Goal: Obtain resource: Download file/media

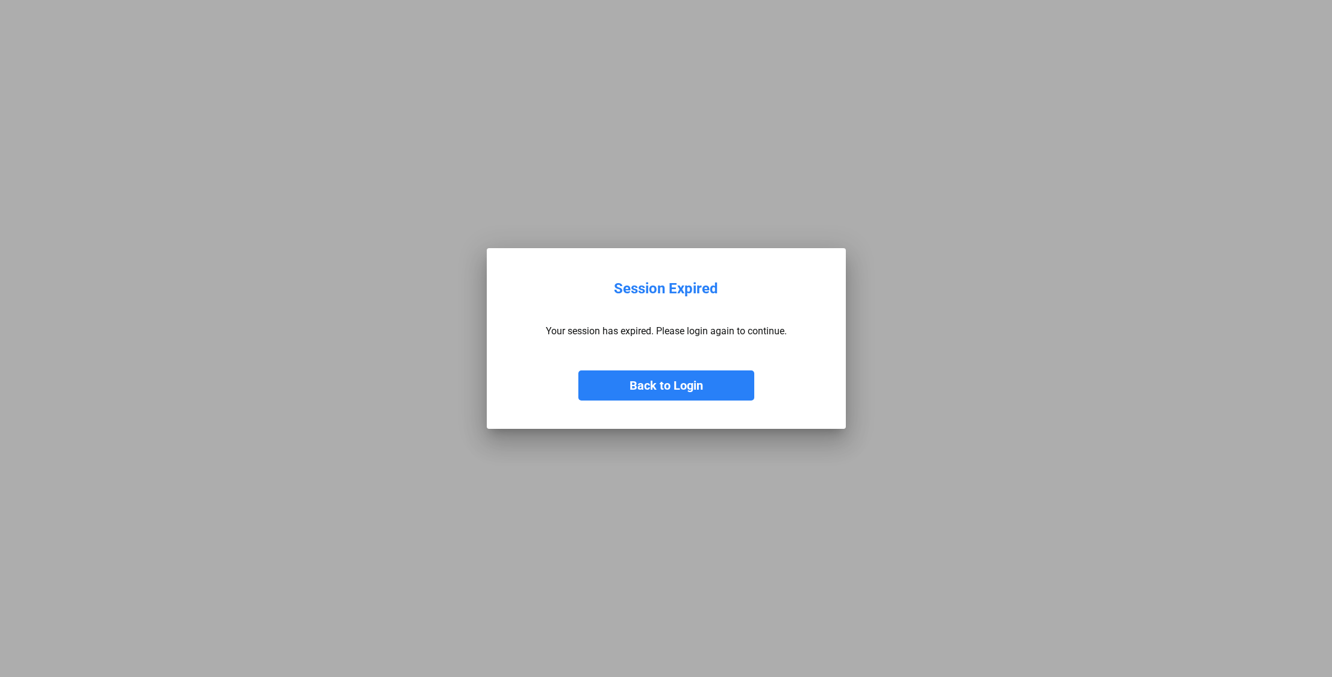
click at [674, 381] on button "Back to Login" at bounding box center [667, 386] width 176 height 30
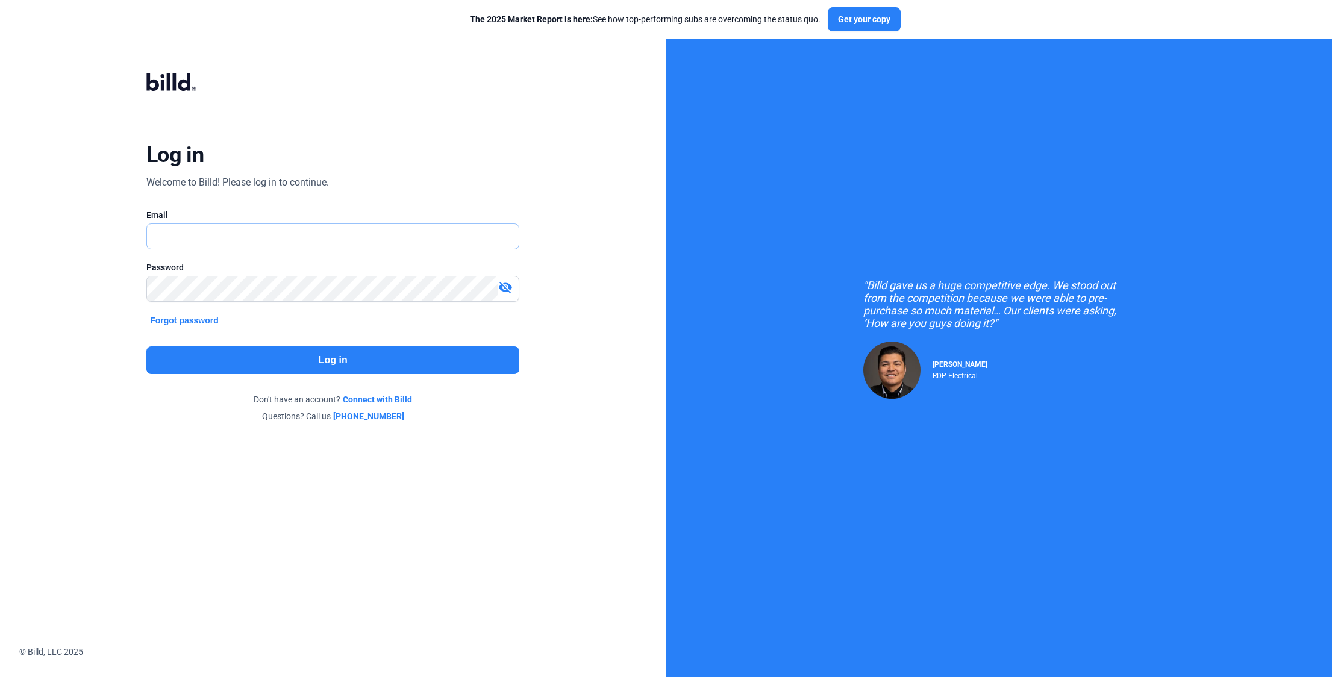
type input "[EMAIL_ADDRESS][DOMAIN_NAME]"
click at [388, 363] on button "Log in" at bounding box center [332, 361] width 373 height 28
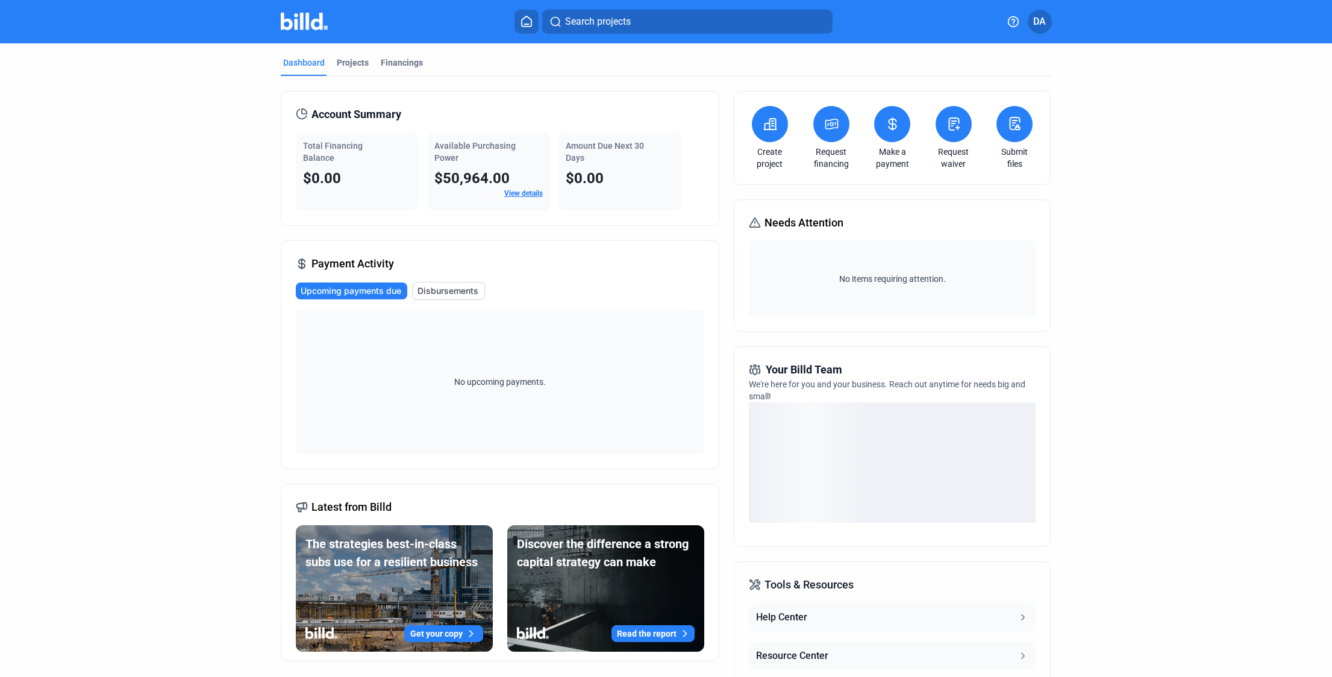
click at [527, 19] on icon at bounding box center [527, 21] width 12 height 11
click at [527, 20] on icon at bounding box center [527, 21] width 12 height 11
click at [681, 30] on button "Search projects" at bounding box center [687, 22] width 290 height 24
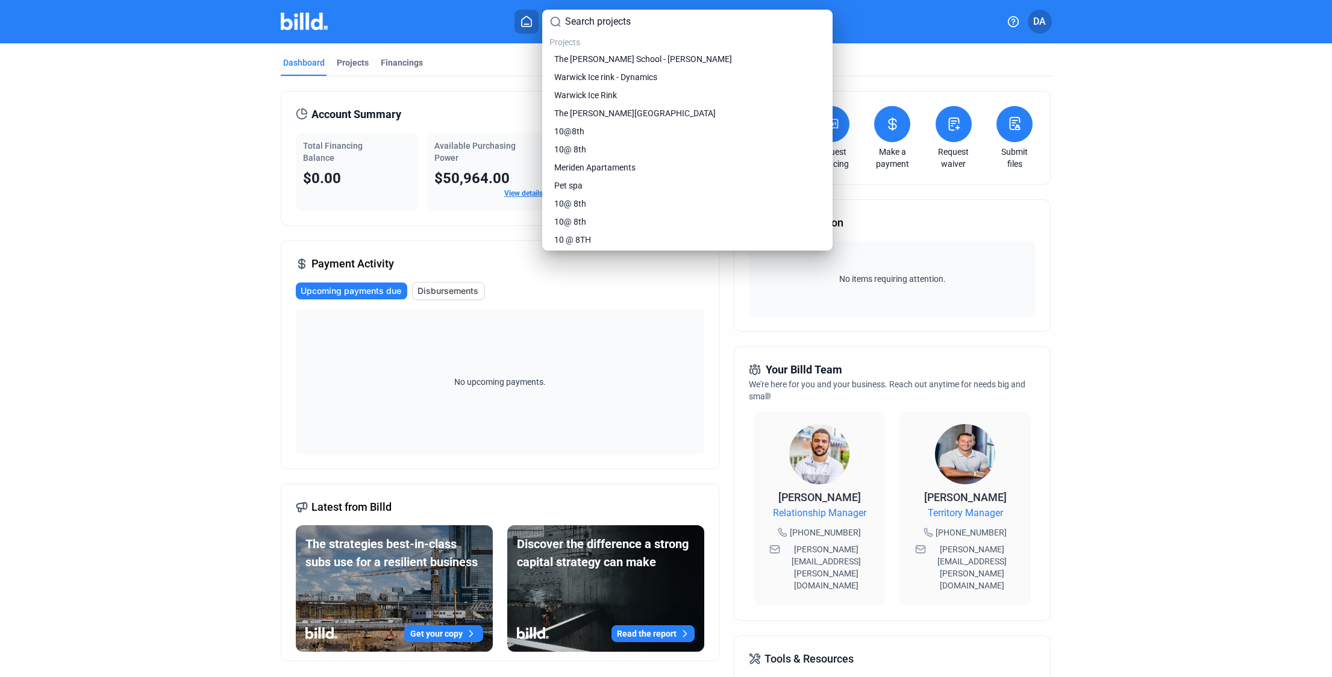
click at [610, 13] on div "Projects The [PERSON_NAME] School - [PERSON_NAME] Ice rink - Dynamics [GEOGRAPH…" at bounding box center [687, 130] width 290 height 241
click at [609, 18] on input at bounding box center [695, 21] width 260 height 14
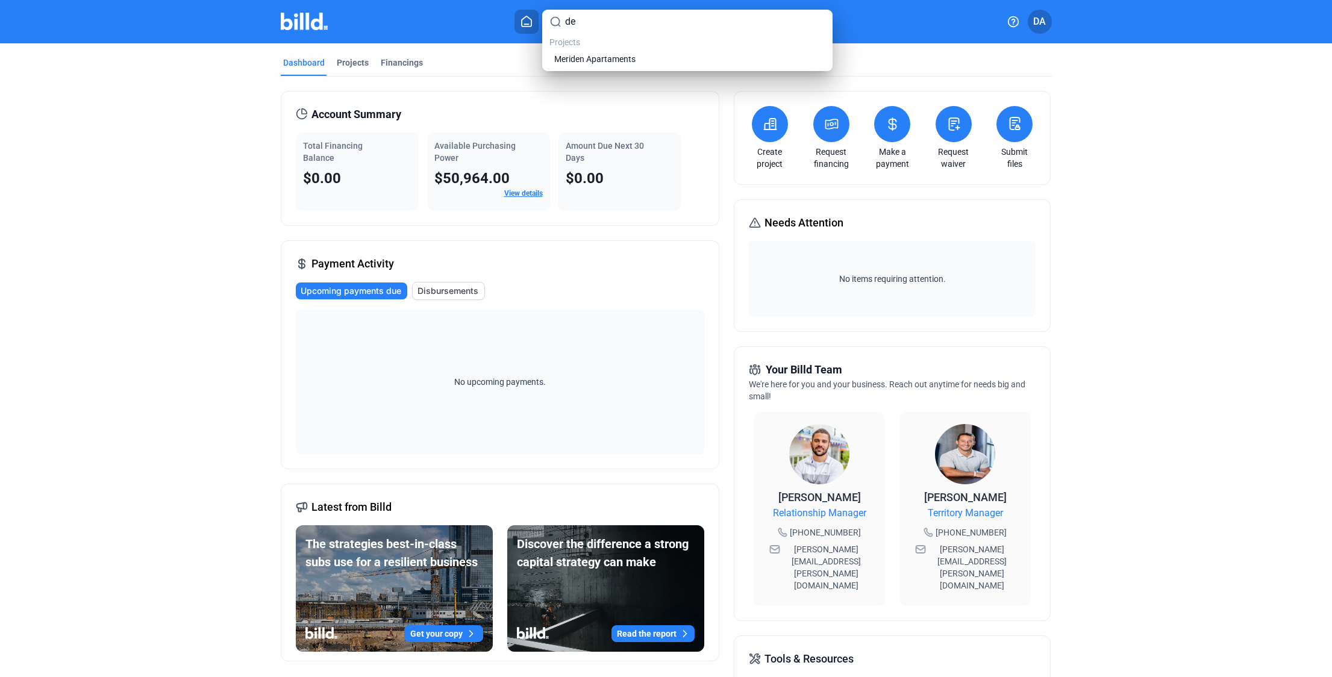
type input "d"
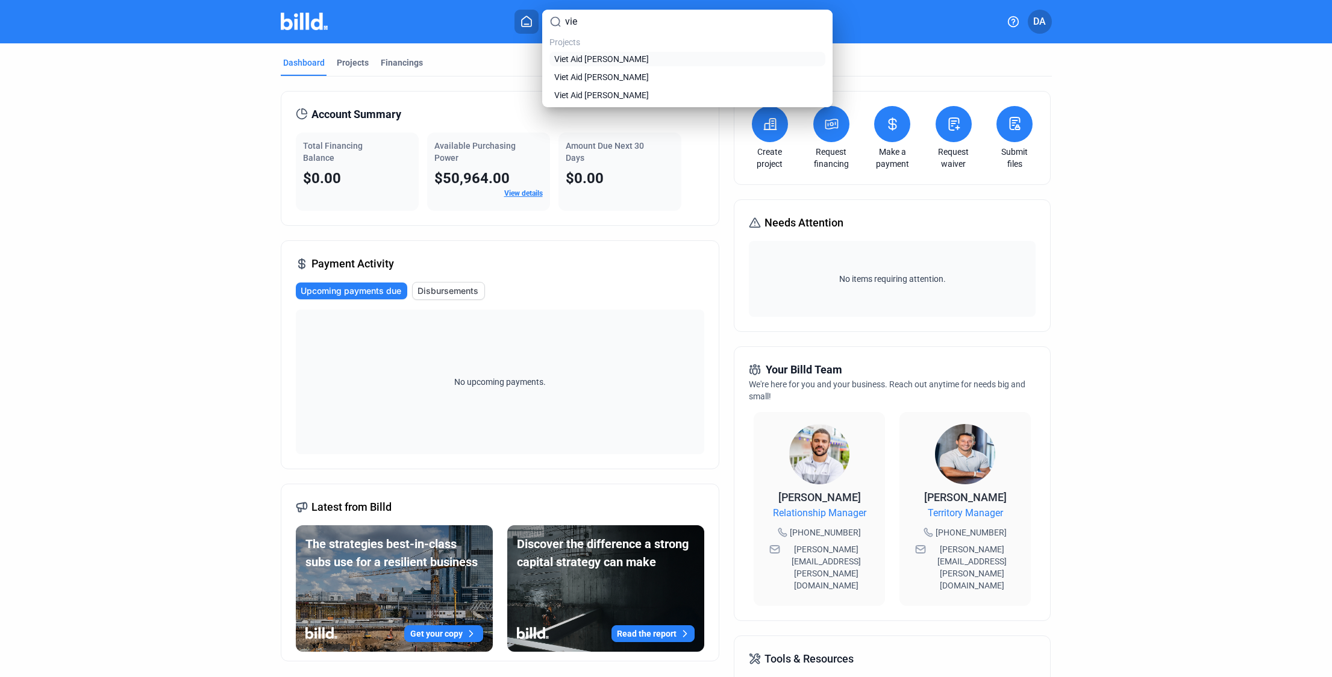
type input "vie"
click at [590, 58] on span "Viet Aid [PERSON_NAME]" at bounding box center [601, 59] width 95 height 12
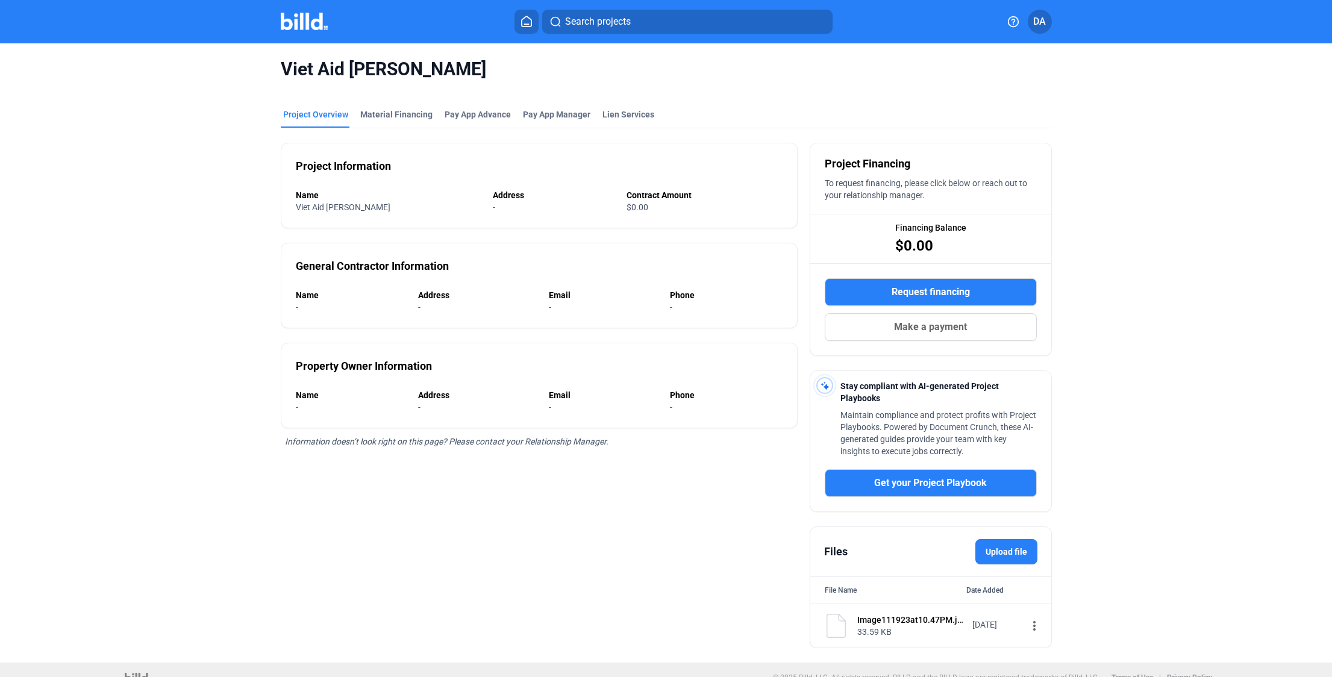
click at [1027, 627] on mat-icon "more_vert" at bounding box center [1034, 626] width 14 height 14
click at [1064, 606] on button "Download" at bounding box center [1103, 603] width 169 height 29
click at [949, 625] on div "Image111923at10.47PM.jpg" at bounding box center [911, 620] width 107 height 12
click at [1029, 627] on mat-icon "more_vert" at bounding box center [1034, 626] width 14 height 14
click at [1045, 601] on button "Download" at bounding box center [1103, 603] width 169 height 29
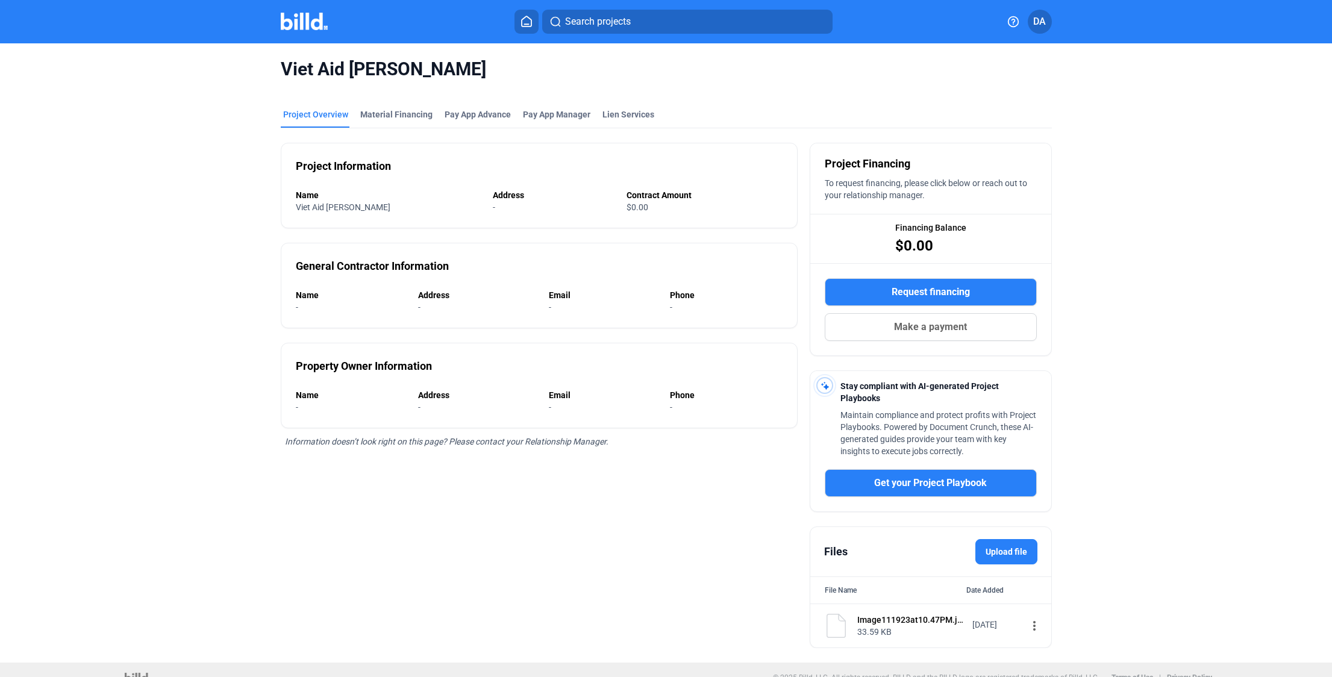
click at [1027, 623] on mat-icon "more_vert" at bounding box center [1034, 626] width 14 height 14
click at [1033, 577] on span "View" at bounding box center [1037, 574] width 17 height 9
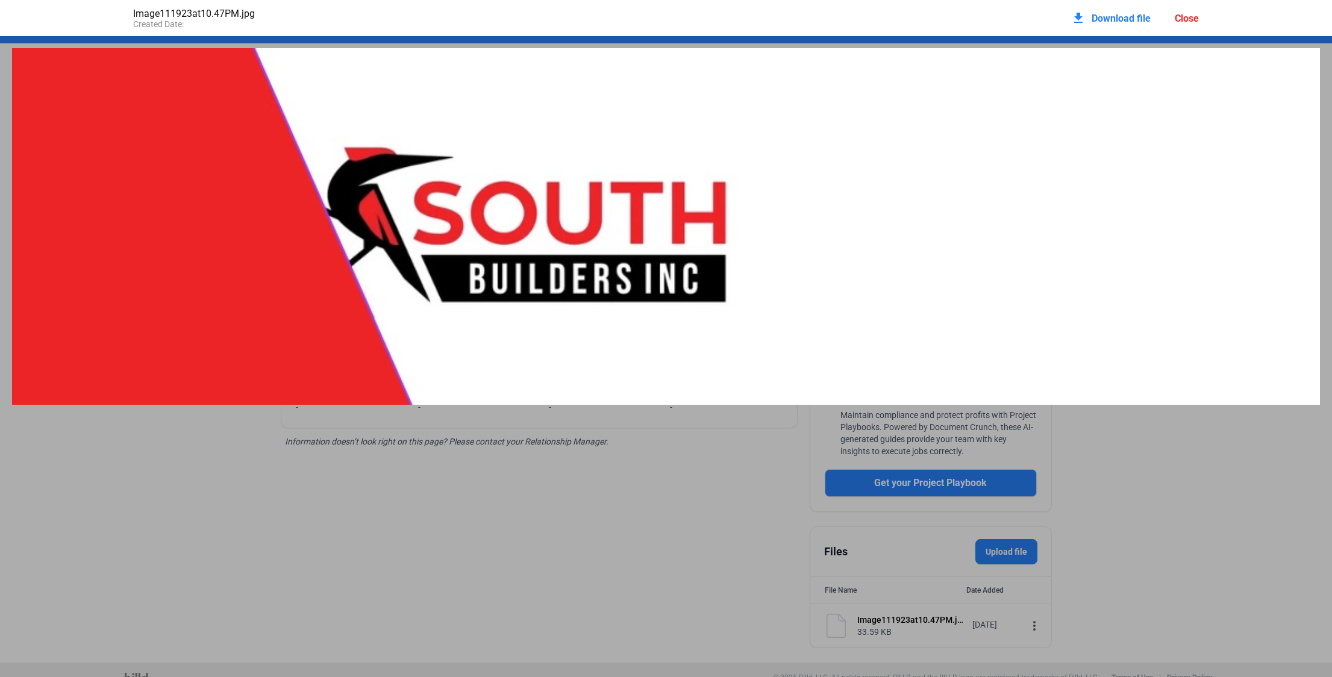
click at [936, 304] on img at bounding box center [666, 226] width 1308 height 357
click at [1190, 16] on div "Close" at bounding box center [1187, 18] width 24 height 11
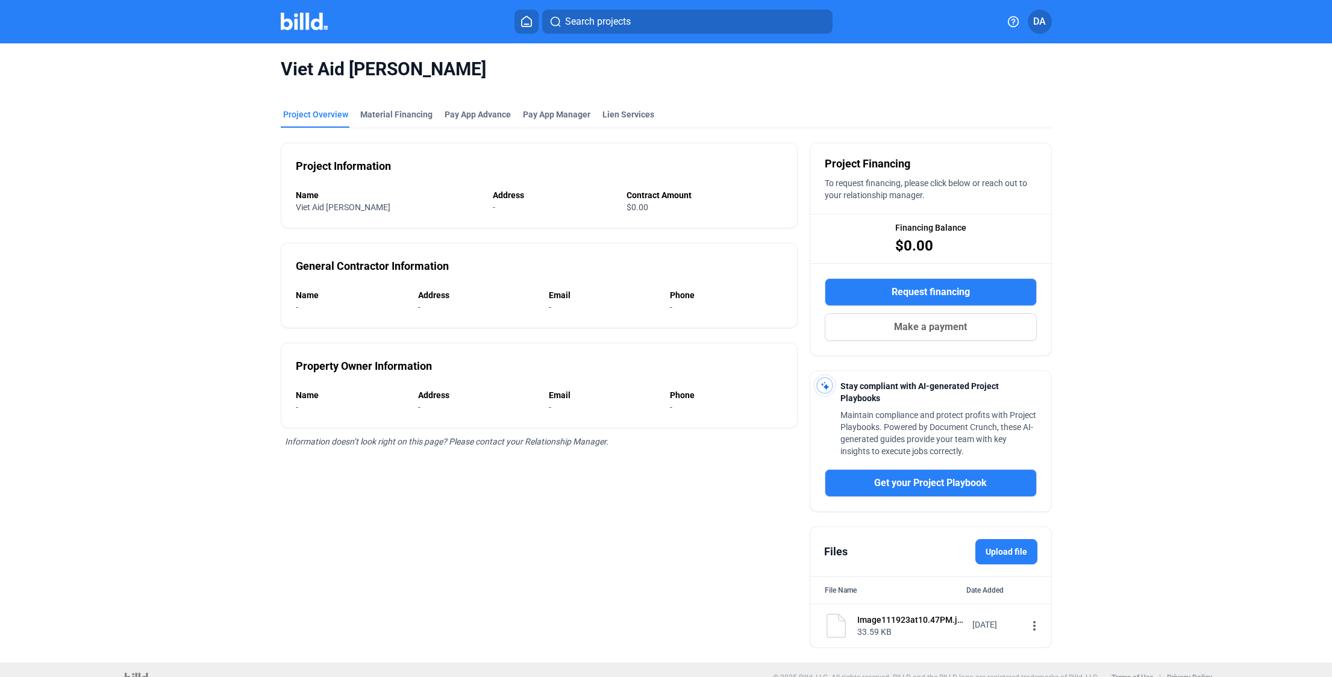
click at [594, 28] on button "Search projects" at bounding box center [687, 22] width 290 height 24
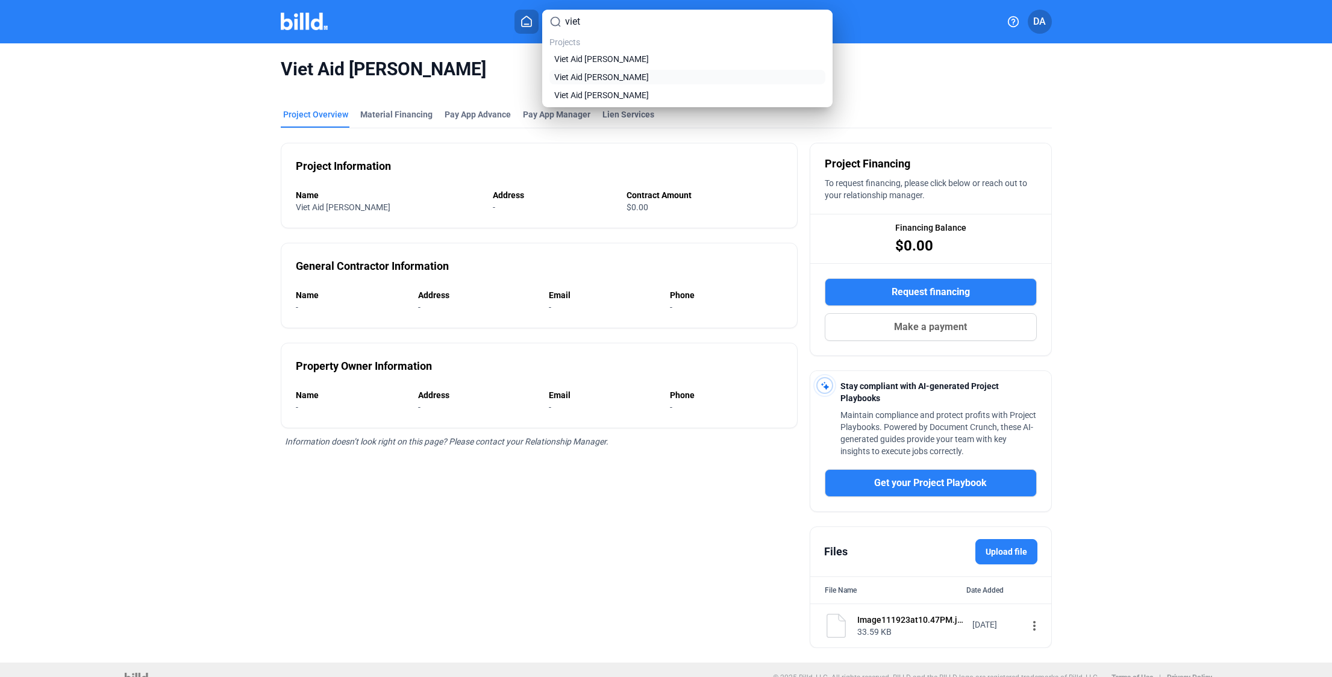
type input "viet"
click at [600, 77] on span "Viet Aid [PERSON_NAME]" at bounding box center [601, 77] width 95 height 12
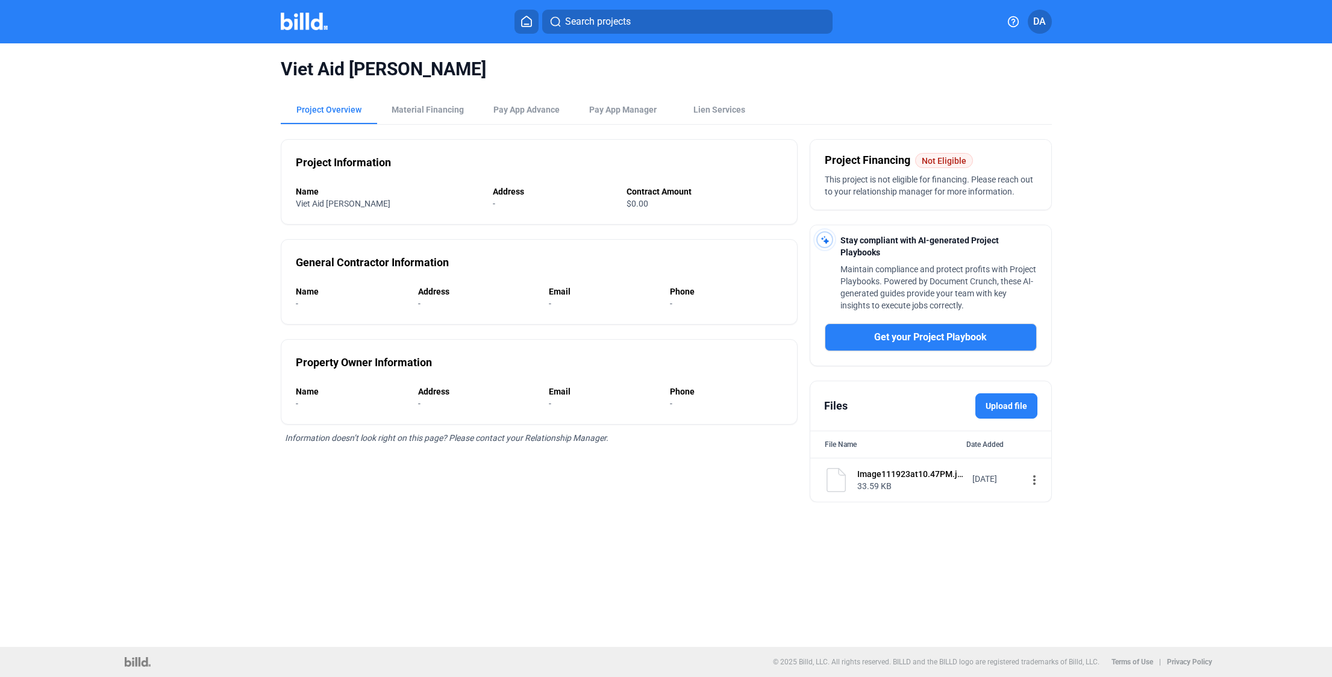
click at [1032, 477] on mat-icon "more_vert" at bounding box center [1034, 480] width 14 height 14
click at [1059, 501] on div "View" at bounding box center [1106, 502] width 149 height 29
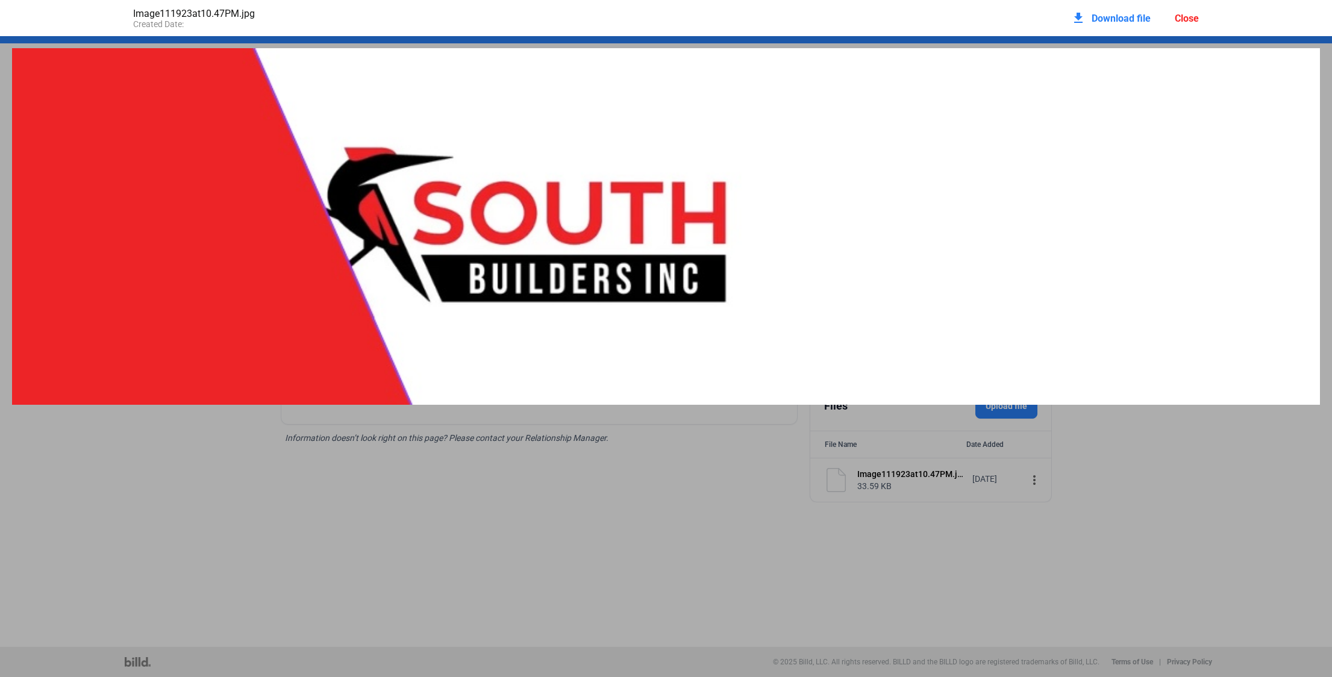
click at [1192, 19] on div "Close" at bounding box center [1187, 18] width 24 height 11
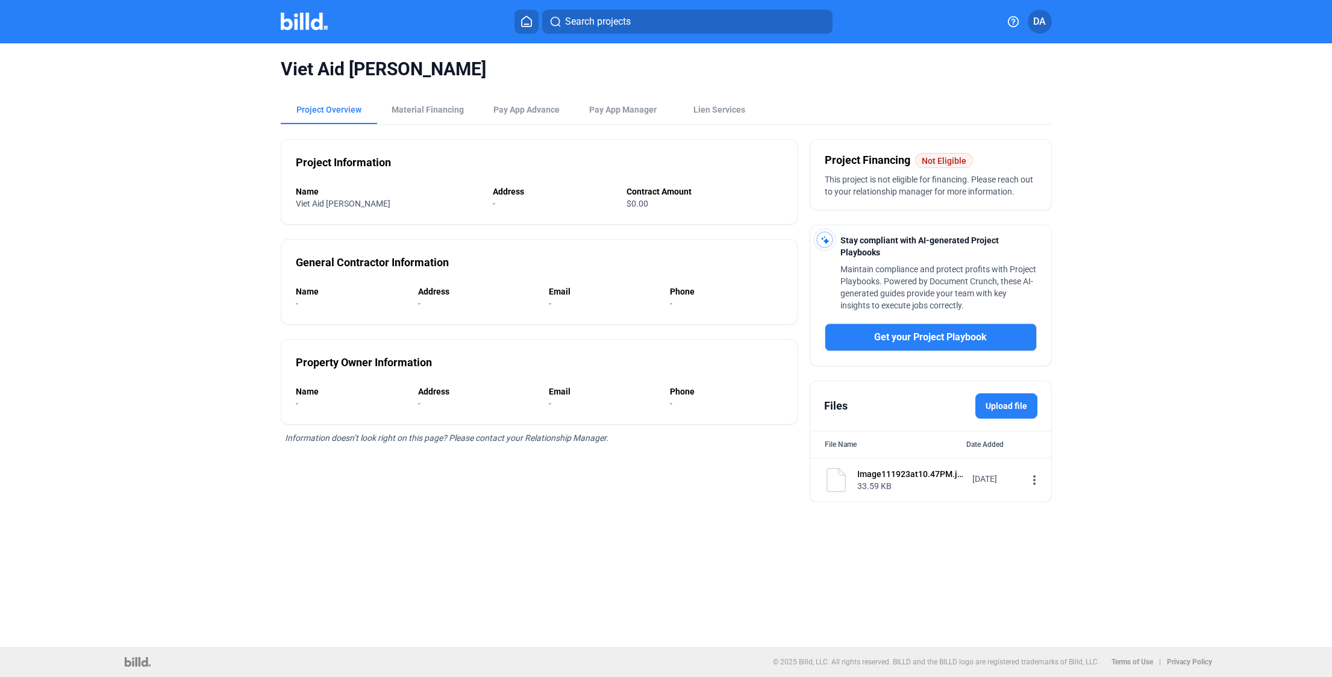
click at [630, 24] on span "Search projects" at bounding box center [598, 21] width 66 height 14
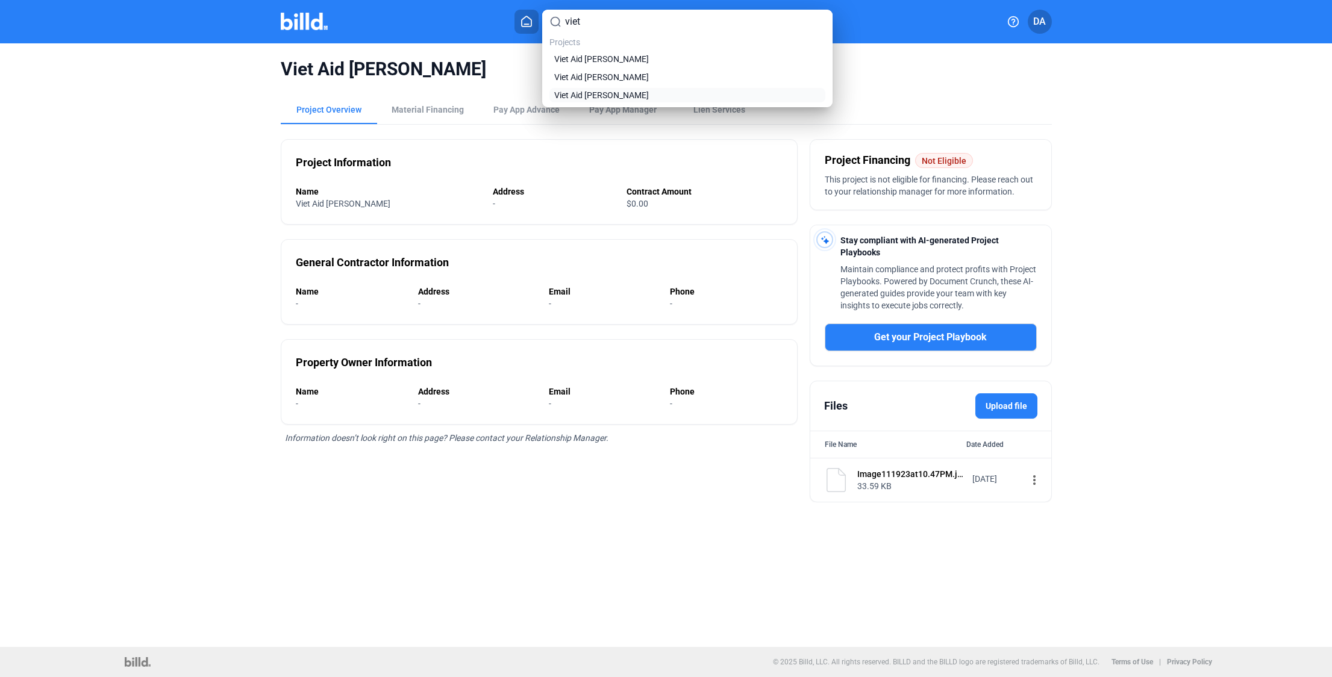
type input "viet"
click at [641, 95] on link "Viet Aid [PERSON_NAME]" at bounding box center [687, 95] width 271 height 12
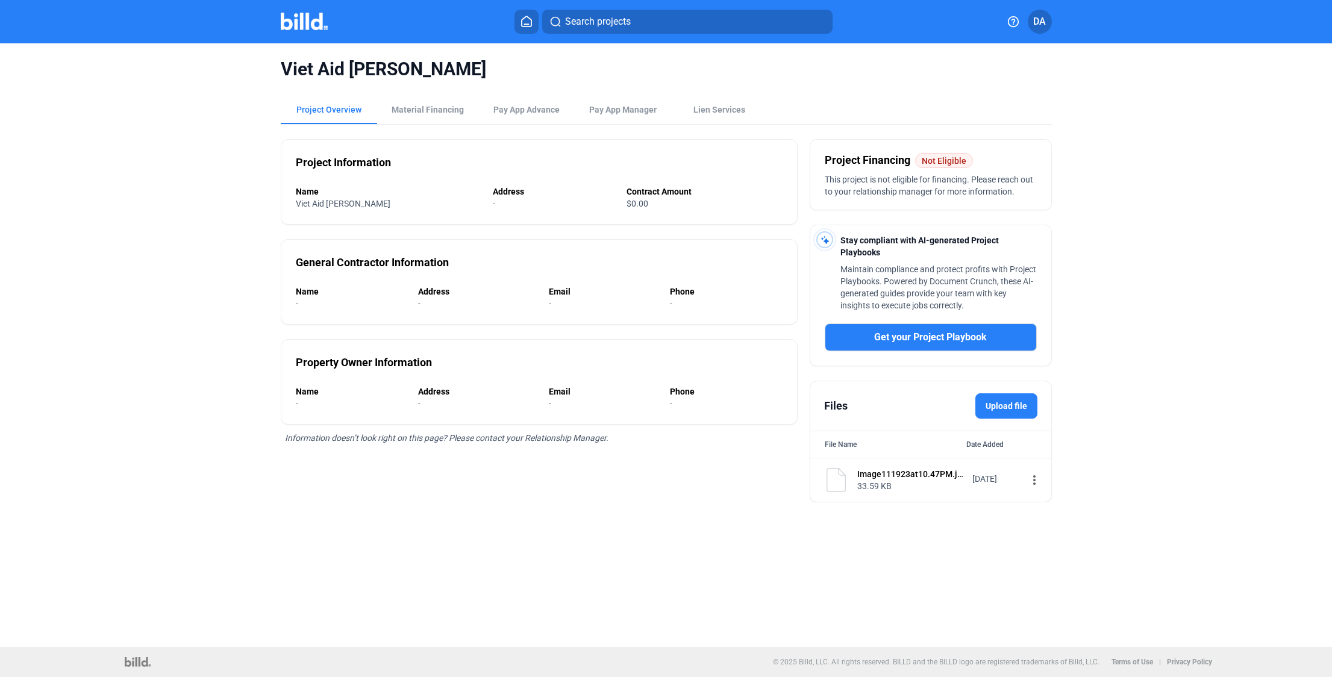
click at [532, 14] on button at bounding box center [527, 22] width 24 height 24
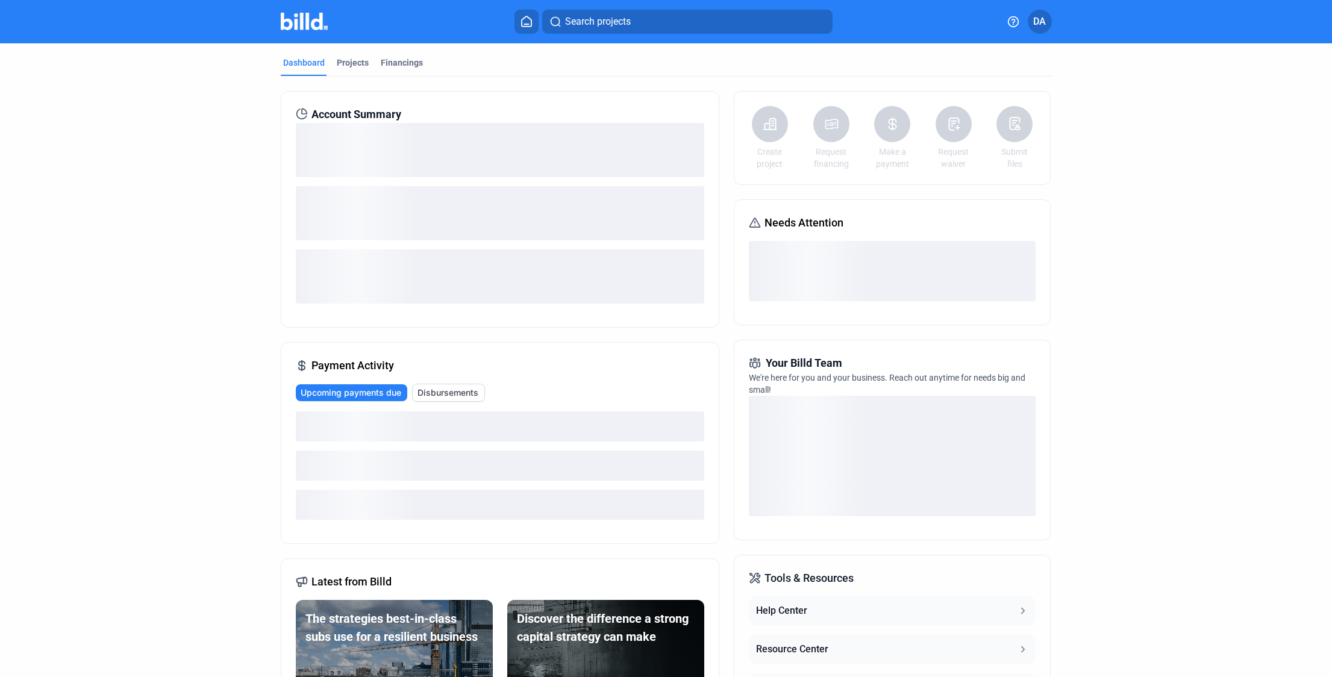
click at [368, 69] on div "Dashboard Projects Financings" at bounding box center [666, 66] width 771 height 19
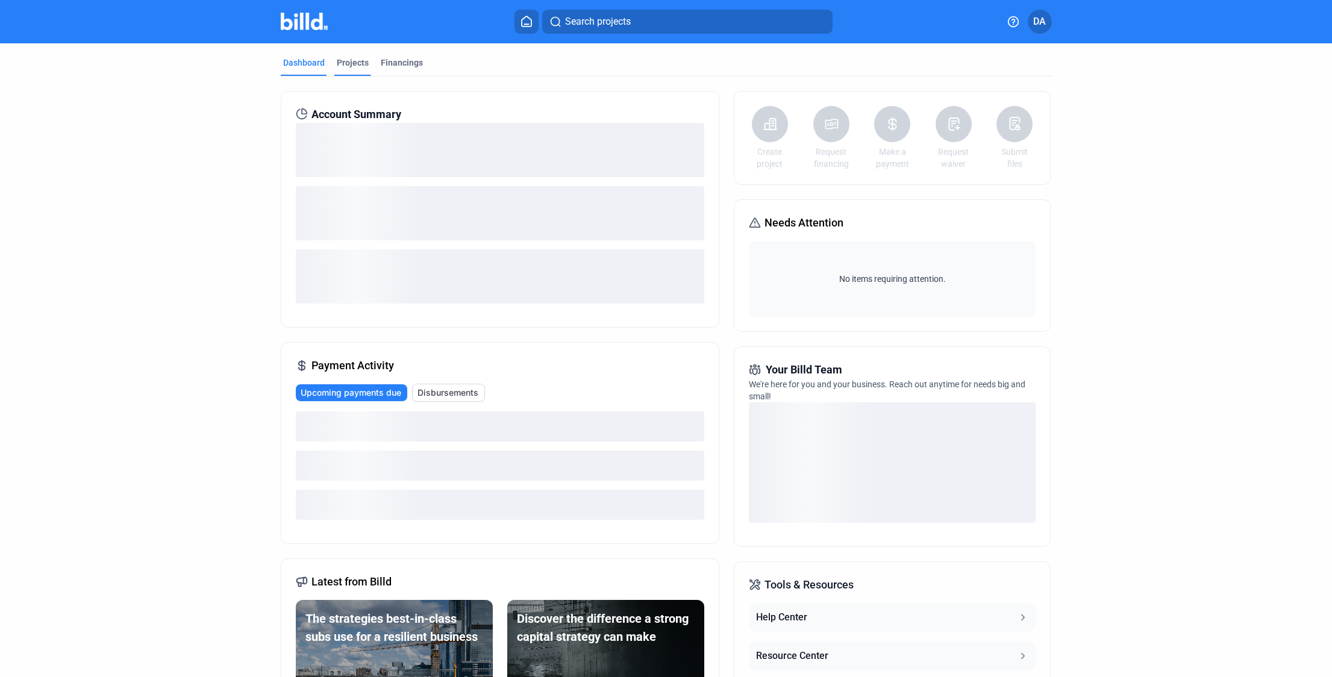
click at [348, 61] on div "Projects" at bounding box center [353, 63] width 32 height 12
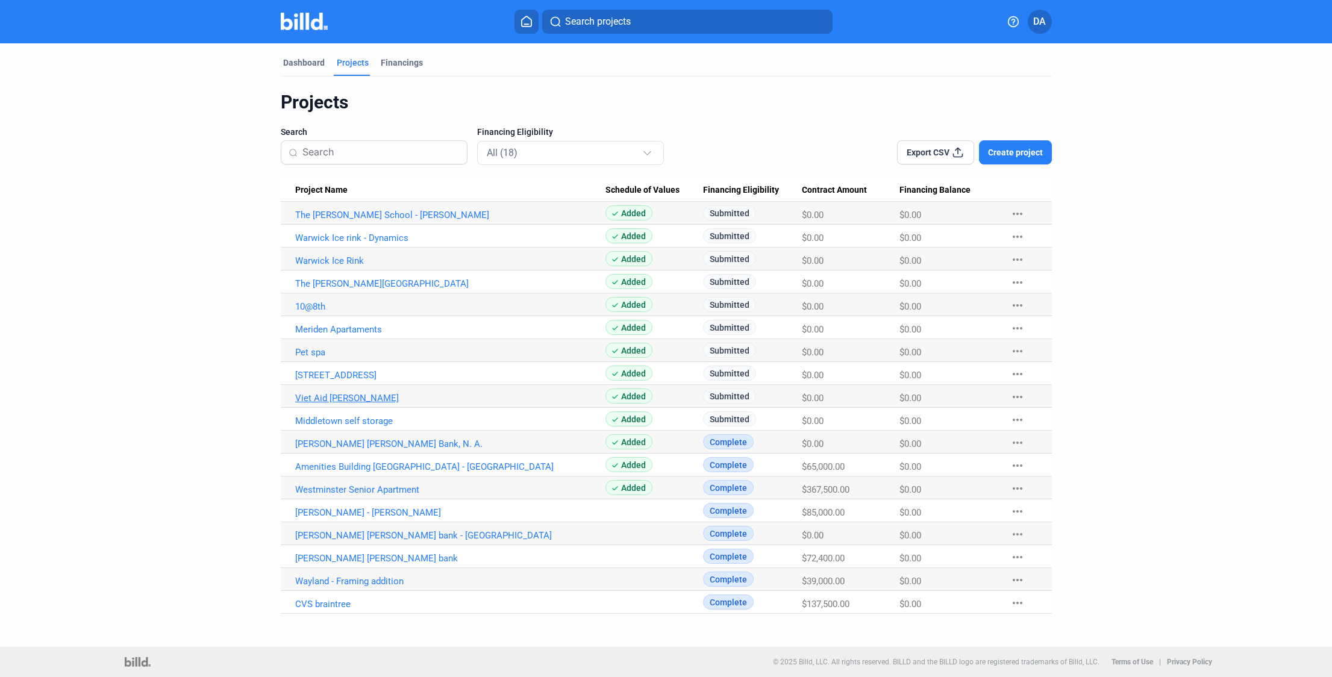
click at [336, 401] on link "Viet Aid [PERSON_NAME]" at bounding box center [450, 398] width 310 height 11
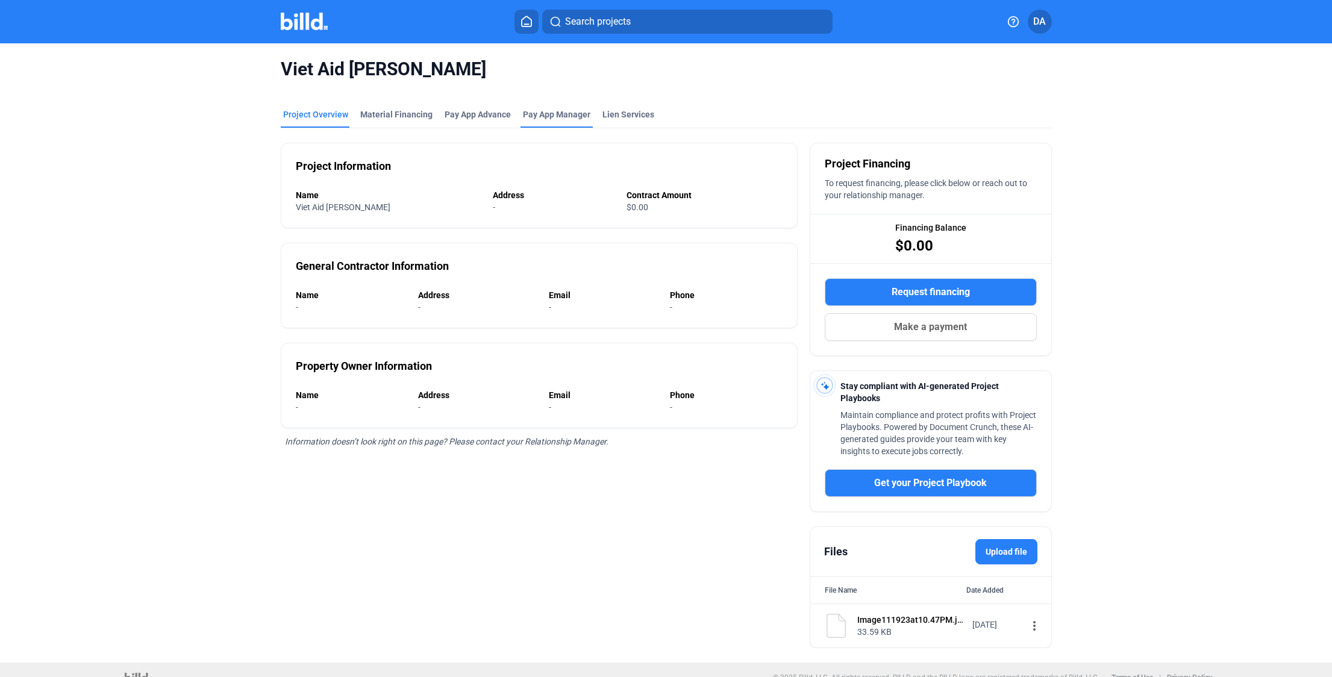
click at [523, 110] on span "Pay App Manager" at bounding box center [556, 114] width 67 height 12
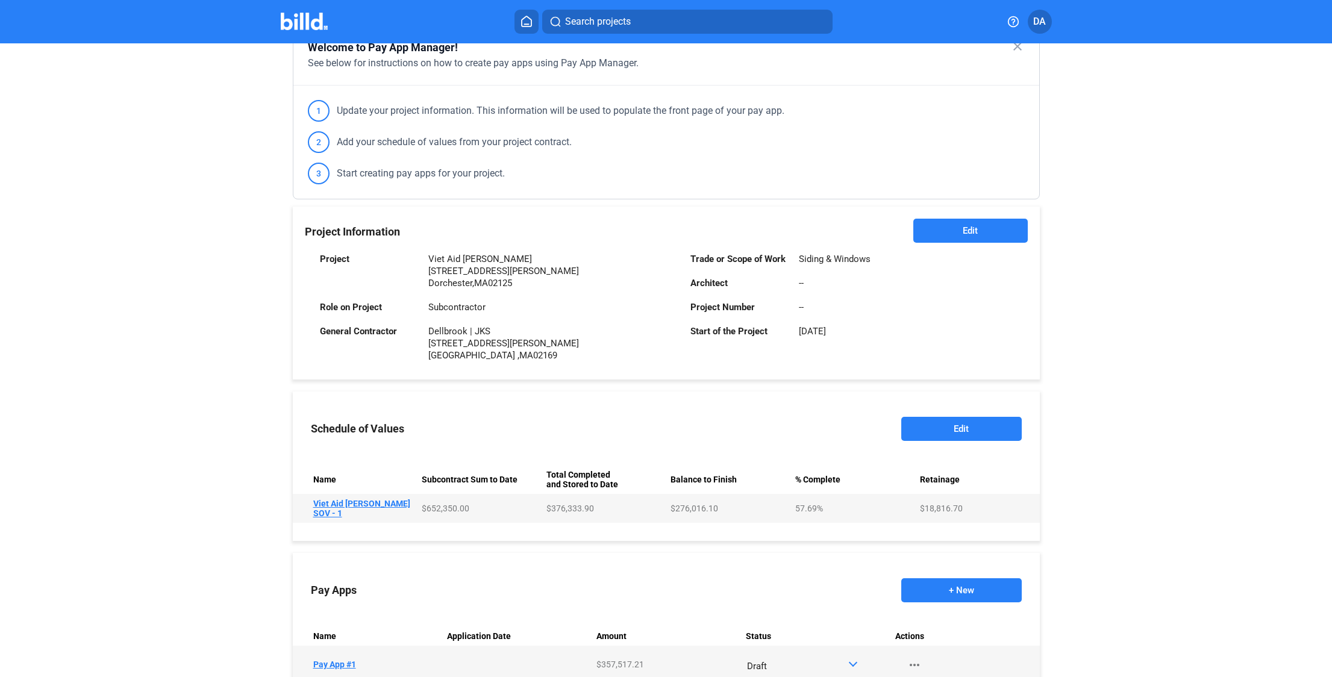
scroll to position [190, 0]
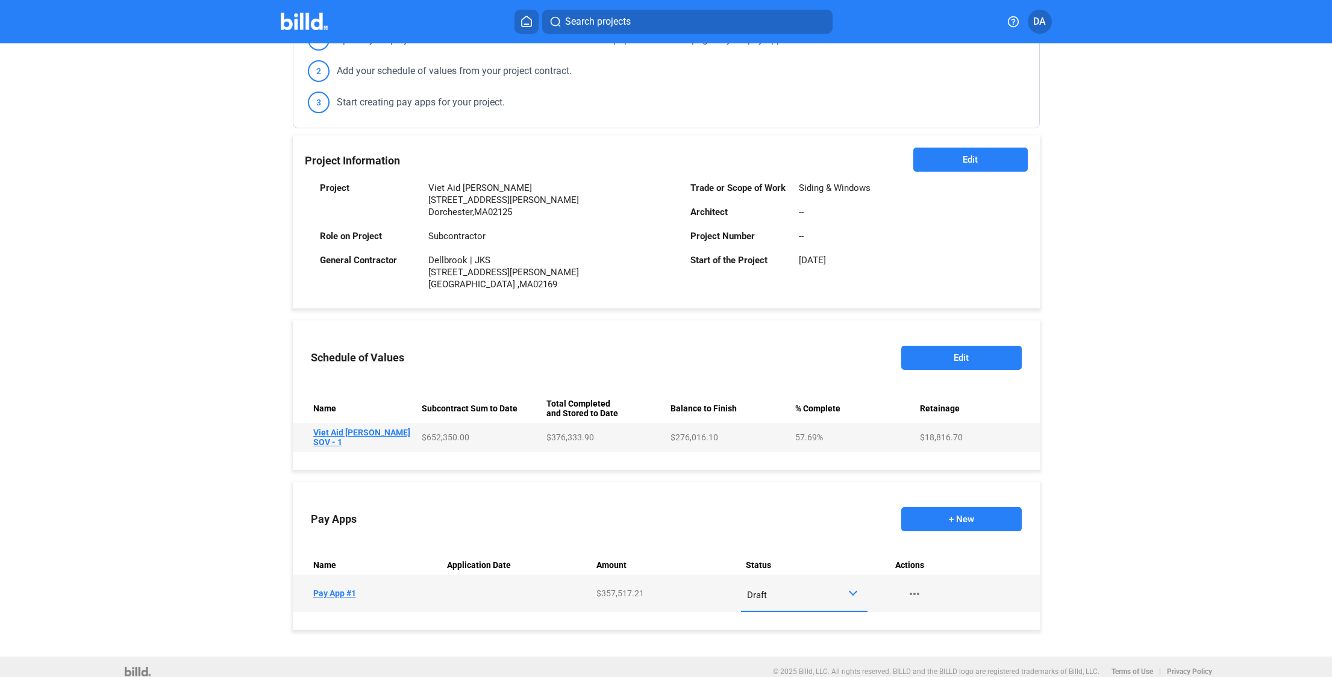
click at [343, 433] on td "Name Viet Aid Hamilton SOV - 1" at bounding box center [355, 437] width 125 height 29
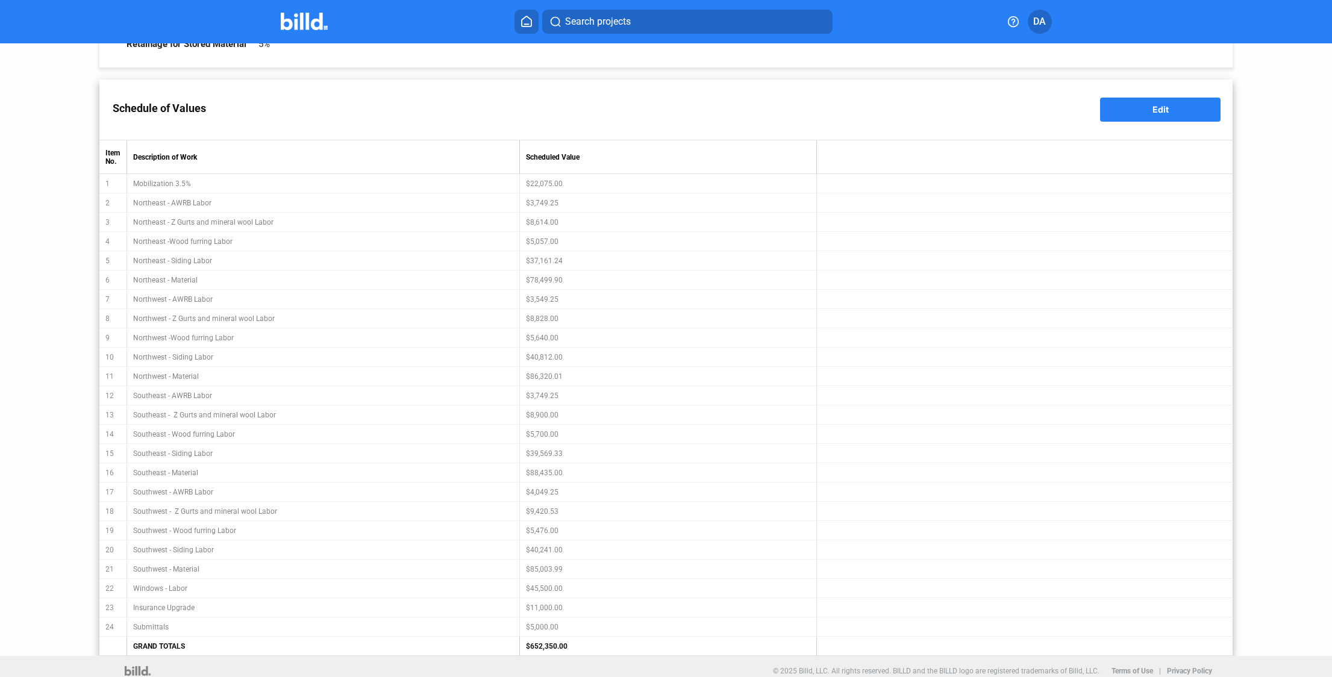
scroll to position [140, 0]
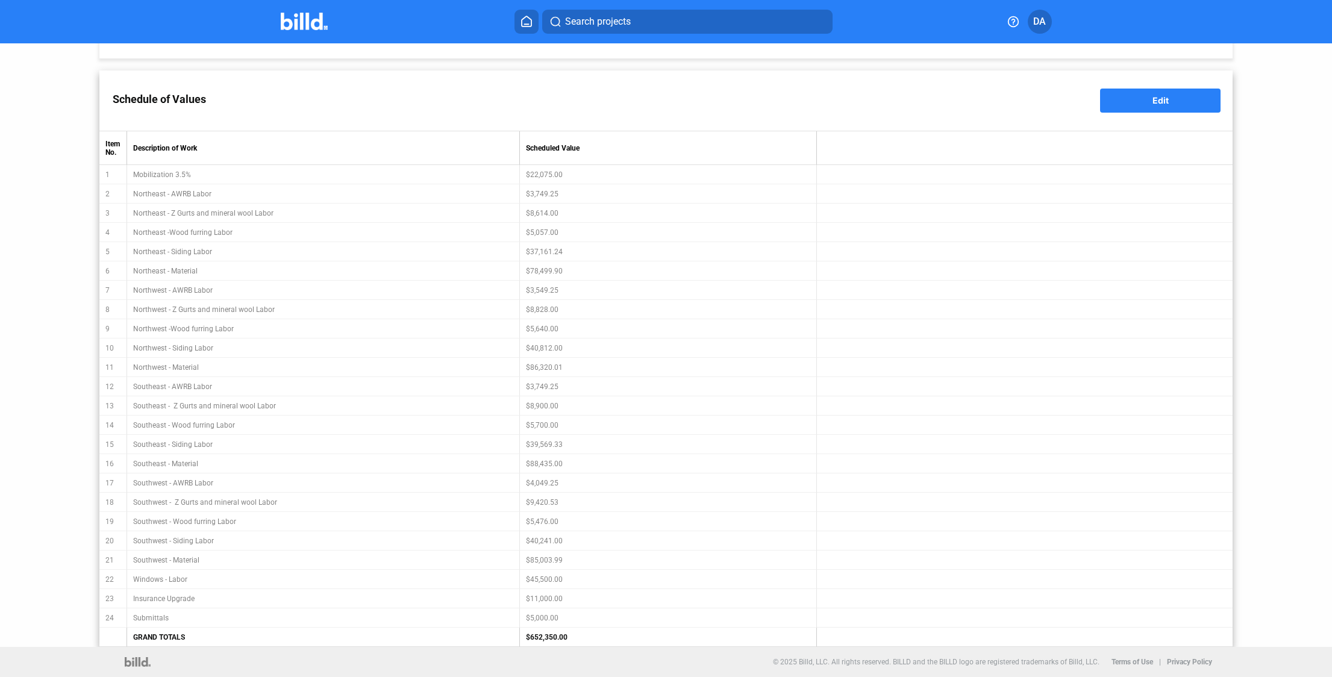
click at [996, 373] on table "Item No. Description of Work Scheduled Value 1 Mobilization 3.5% $22,075.00 2 N…" at bounding box center [666, 389] width 1134 height 516
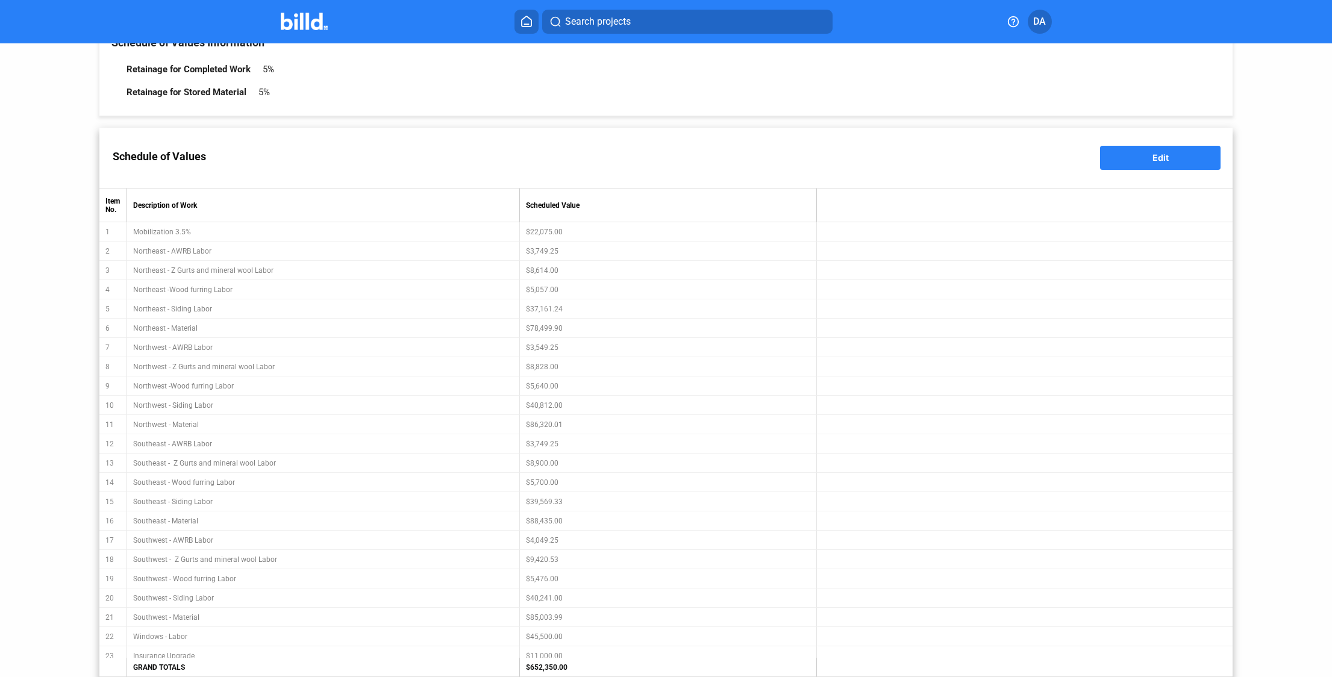
scroll to position [0, 0]
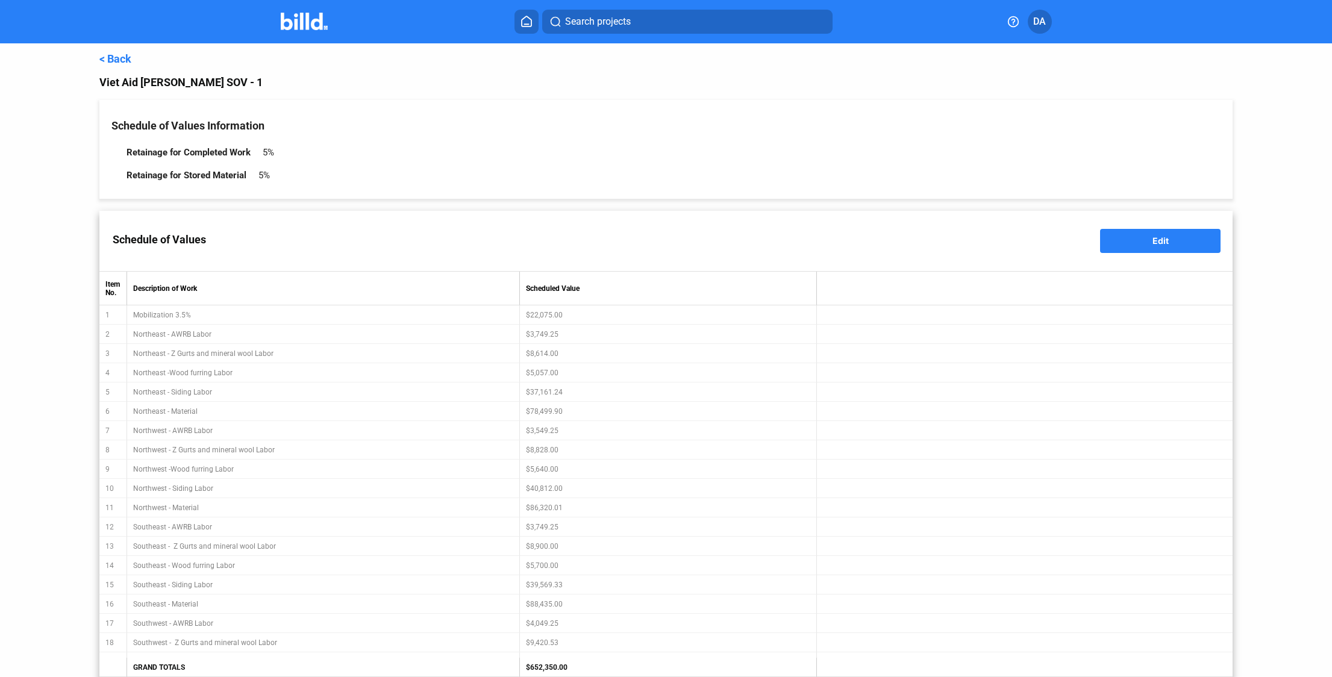
click at [116, 62] on link "< Back" at bounding box center [115, 58] width 32 height 13
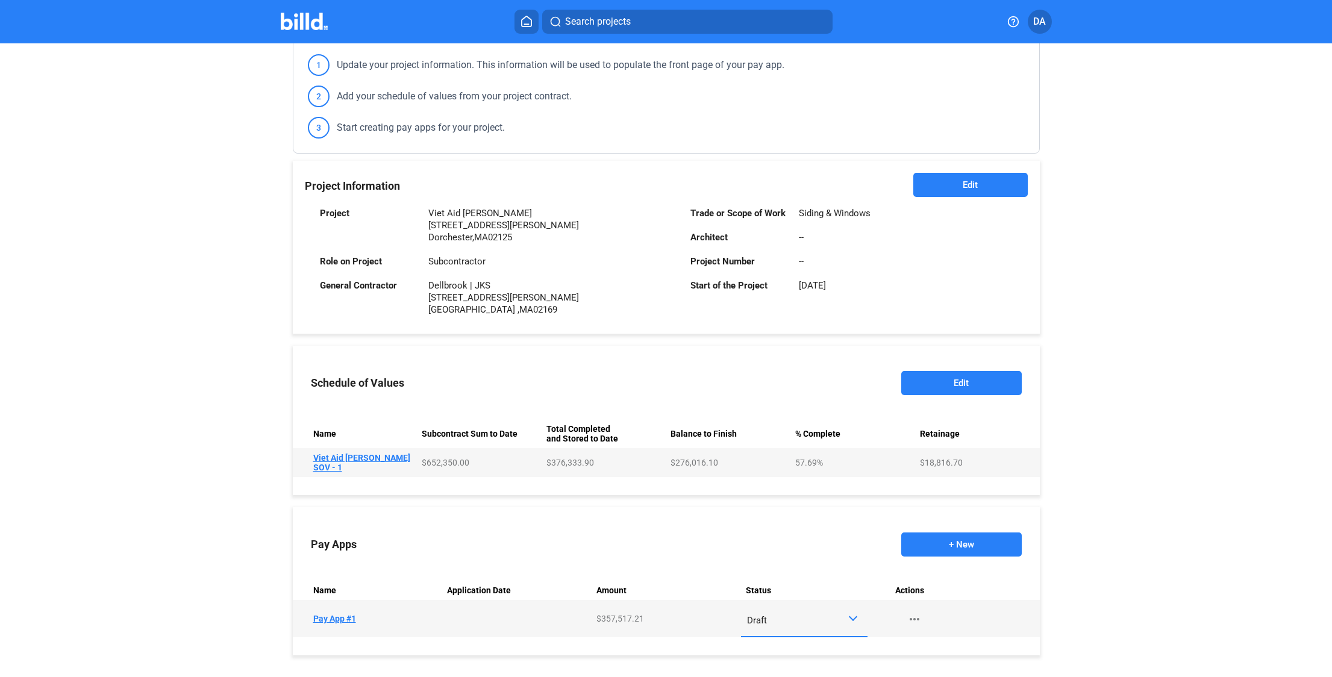
scroll to position [190, 0]
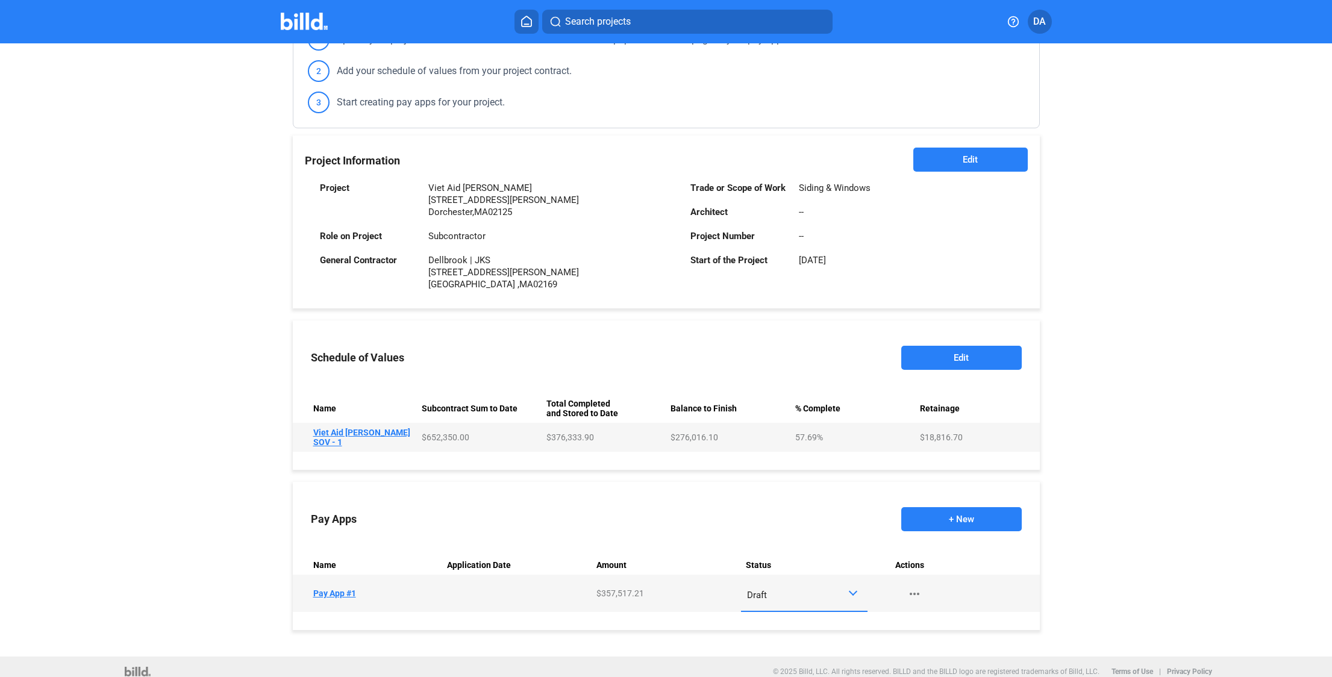
click at [917, 587] on mat-icon "more_horiz" at bounding box center [915, 594] width 14 height 14
click at [951, 641] on button "Download AIA G702 + G703" at bounding box center [977, 638] width 169 height 29
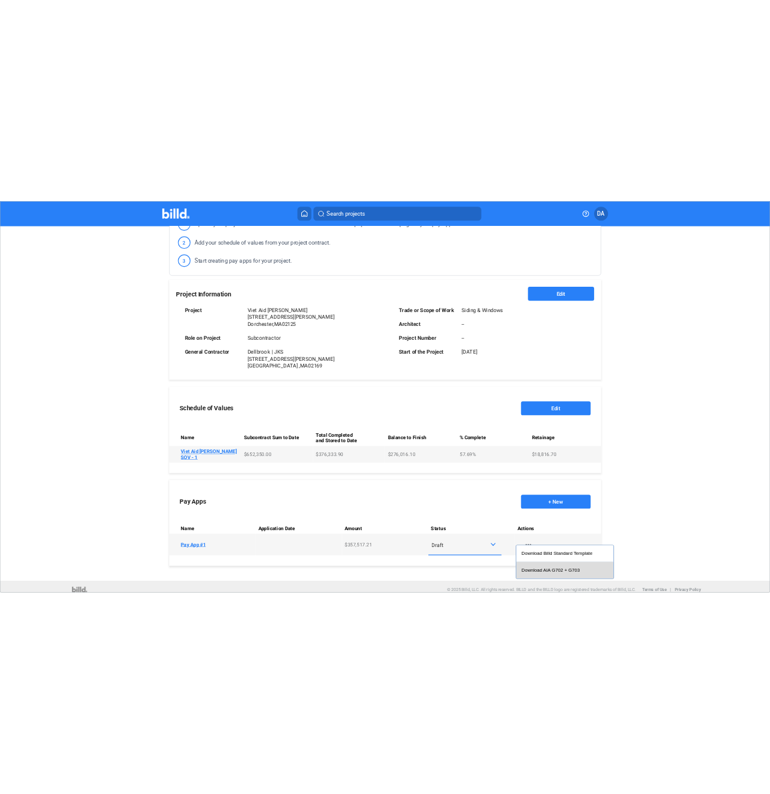
scroll to position [0, 0]
